Goal: Task Accomplishment & Management: Manage account settings

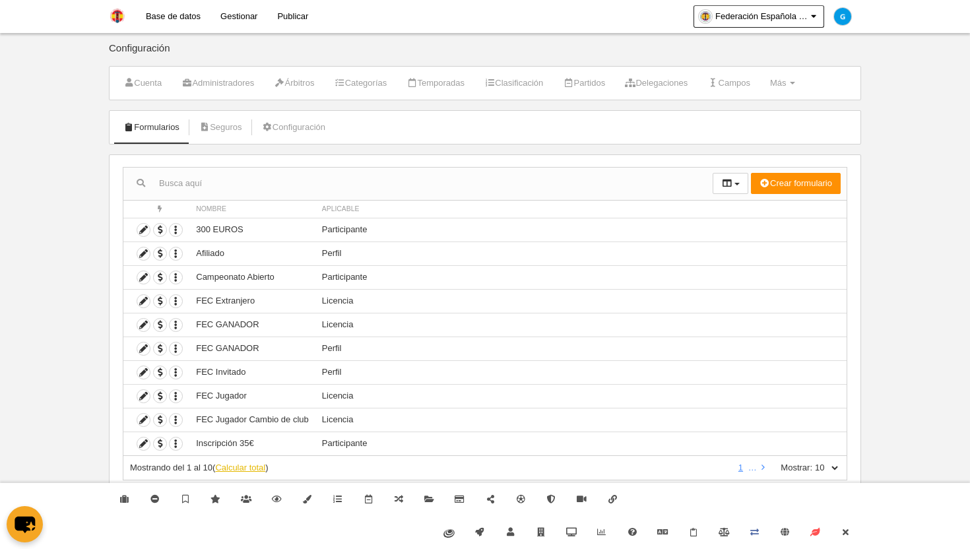
click at [235, 465] on link "Calcular total" at bounding box center [240, 468] width 50 height 10
click at [845, 538] on link "Cerrar" at bounding box center [846, 532] width 30 height 33
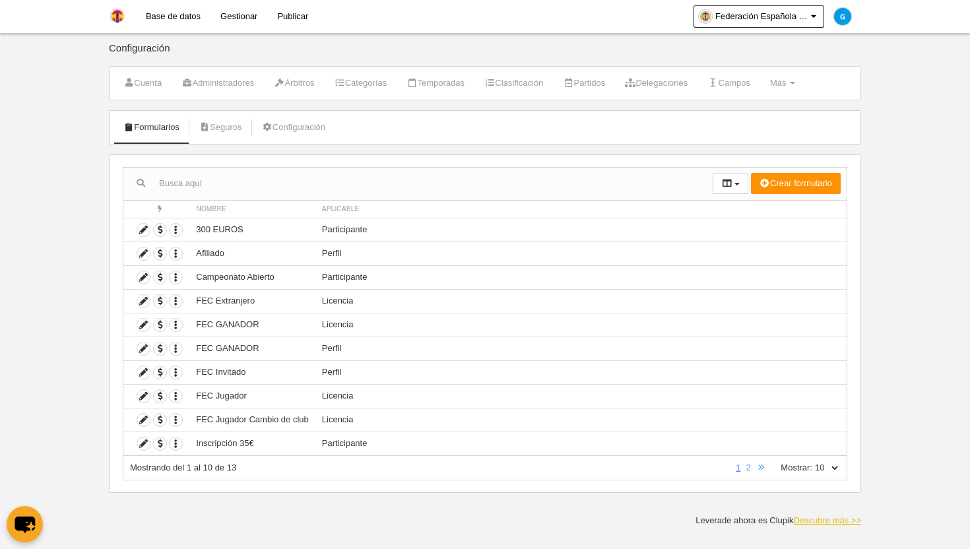
click at [841, 517] on link "Descubre más >>" at bounding box center [827, 520] width 68 height 10
click at [805, 465] on label "Mostrar:" at bounding box center [789, 468] width 45 height 12
click at [812, 465] on select "10 25 50 100 500" at bounding box center [826, 468] width 28 height 12
click at [831, 466] on select "10 25 50 100 500" at bounding box center [826, 468] width 28 height 12
select select "100"
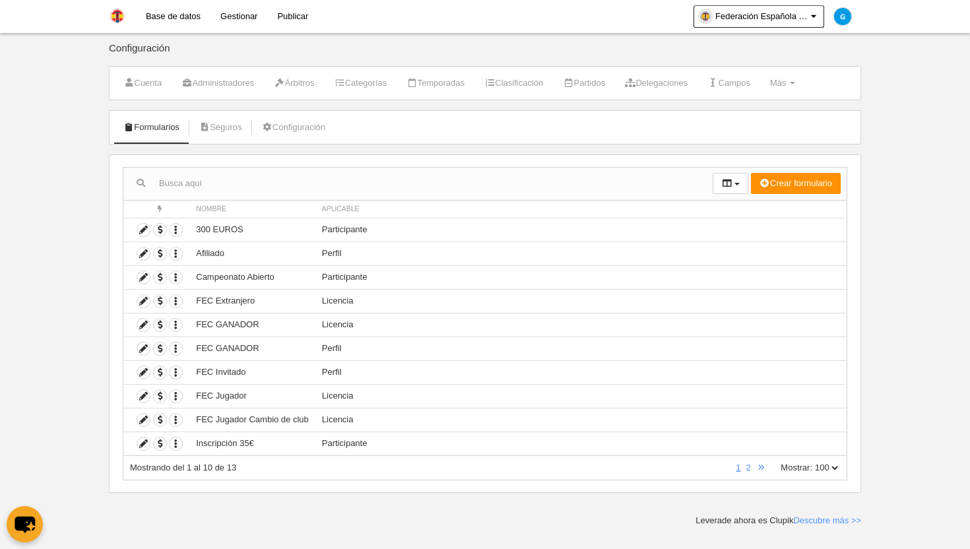
click at [812, 462] on select "10 25 50 100 500" at bounding box center [826, 468] width 28 height 12
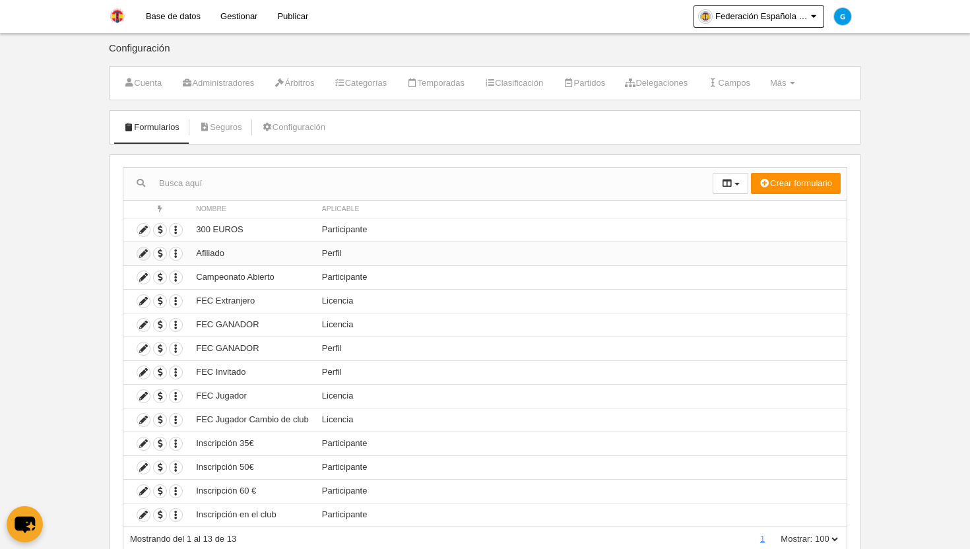
click at [146, 254] on icon at bounding box center [143, 253] width 13 height 13
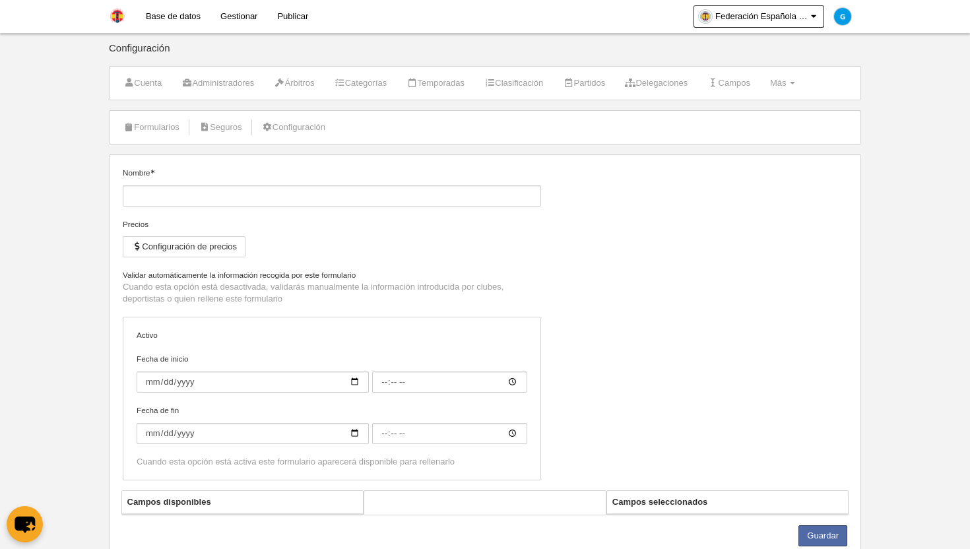
type input "Afiliado"
checkbox input "true"
